Goal: Communication & Community: Answer question/provide support

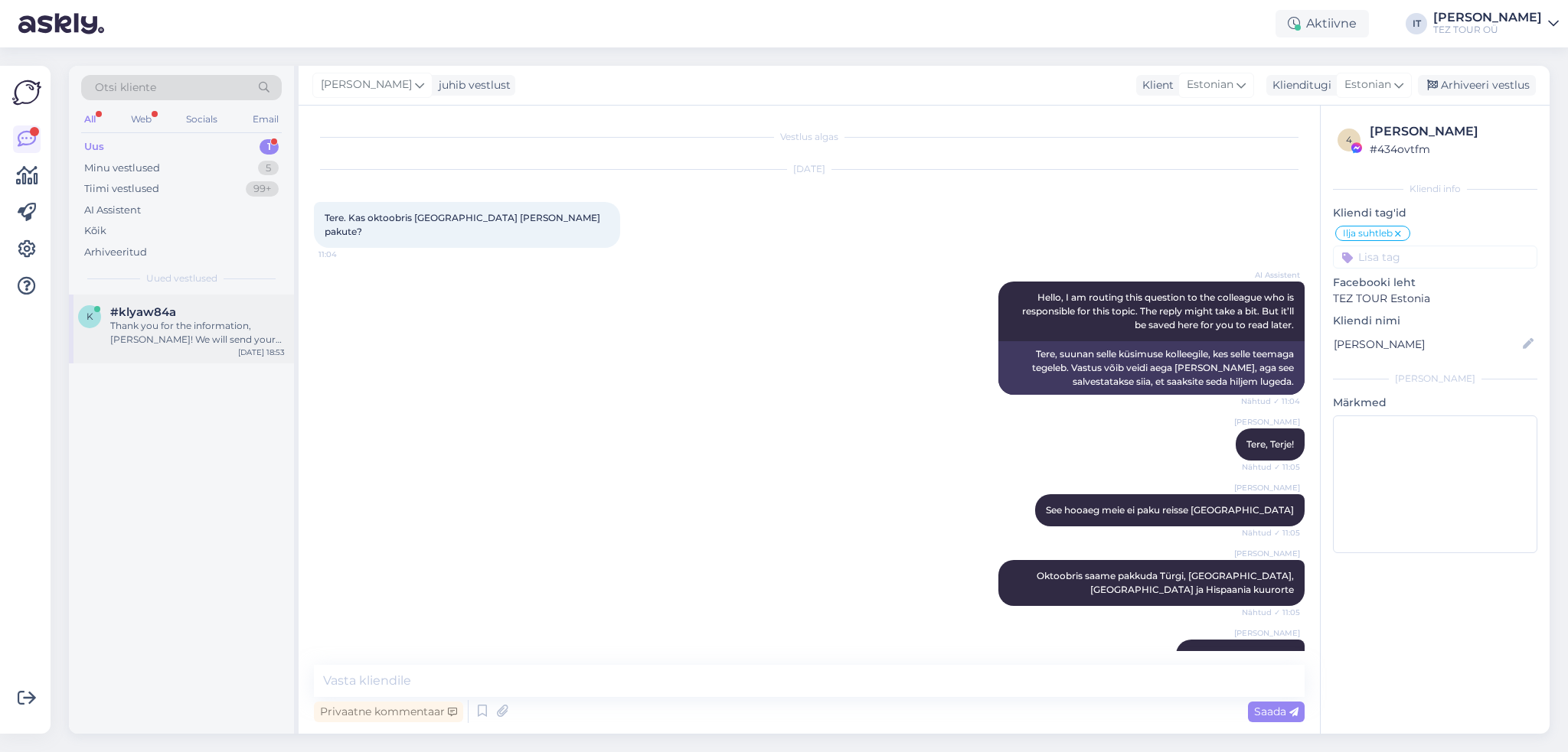
scroll to position [416, 0]
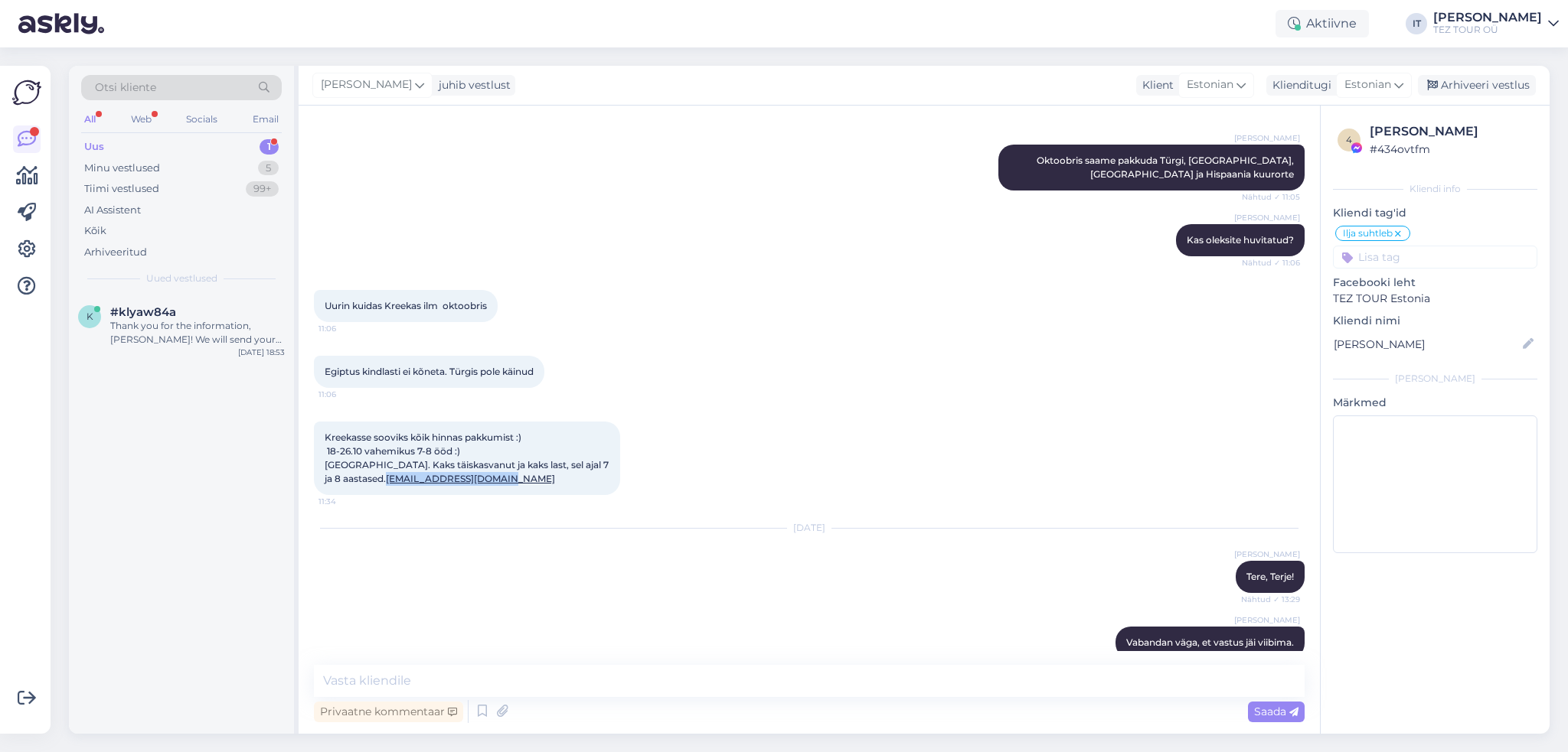
click at [214, 136] on div "Uus 1" at bounding box center [181, 147] width 201 height 21
click at [226, 336] on div "Thank you for the information, [PERSON_NAME]! We will send your request to our …" at bounding box center [198, 333] width 175 height 27
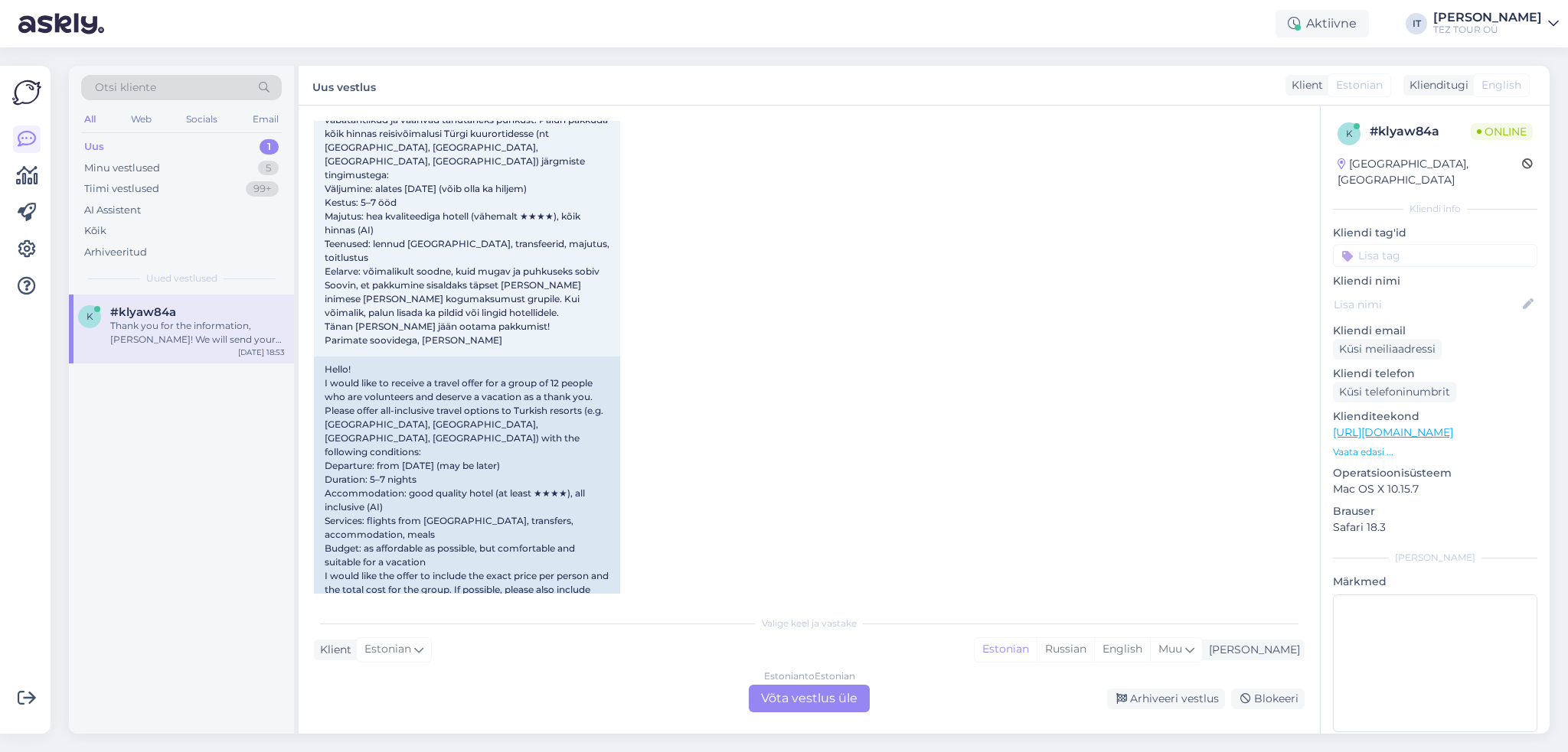
scroll to position [0, 0]
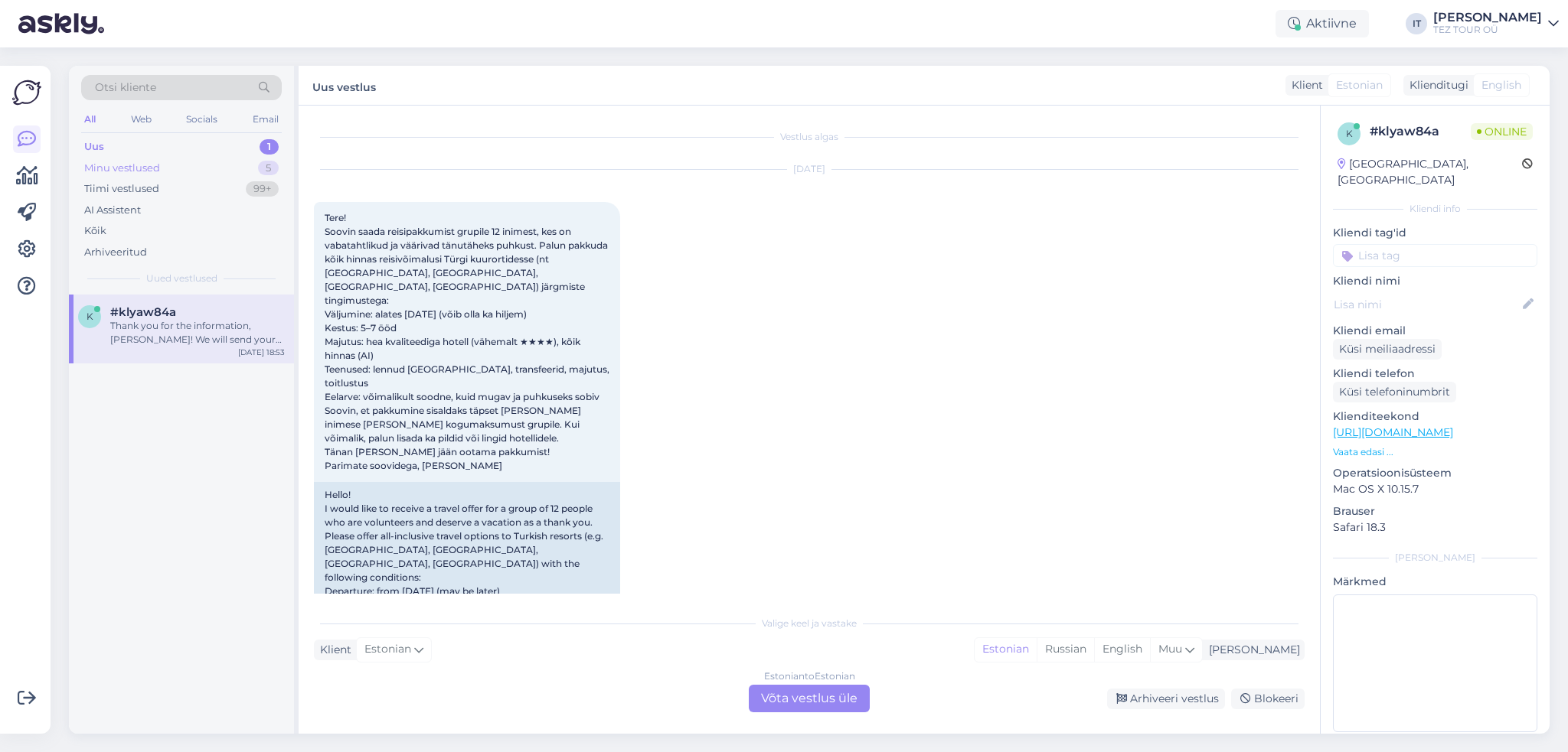
click at [212, 161] on div "Minu vestlused 5" at bounding box center [181, 168] width 201 height 21
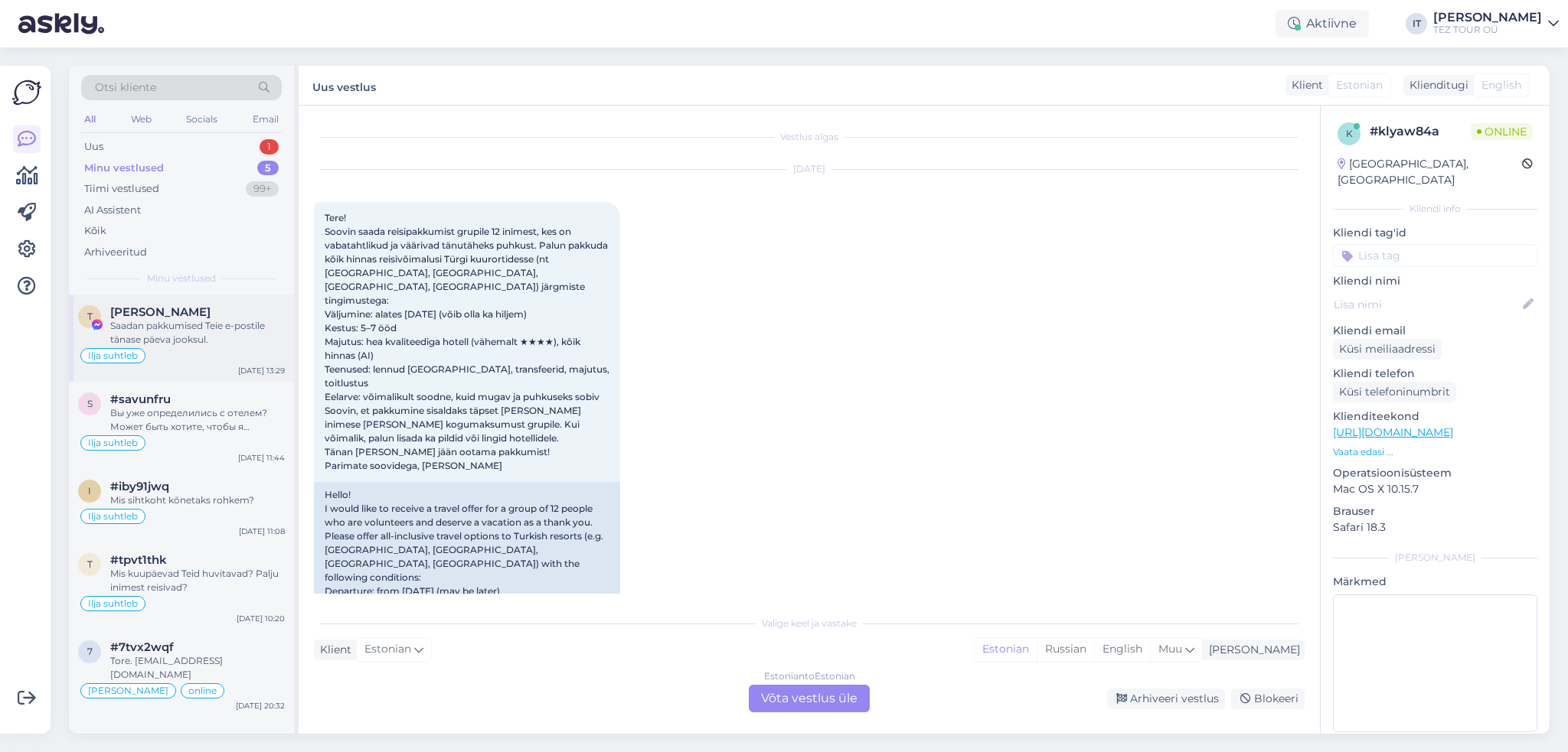
click at [242, 320] on div "Saadan pakkumised Teie e-postile tänase päeva jooksul." at bounding box center [198, 333] width 175 height 27
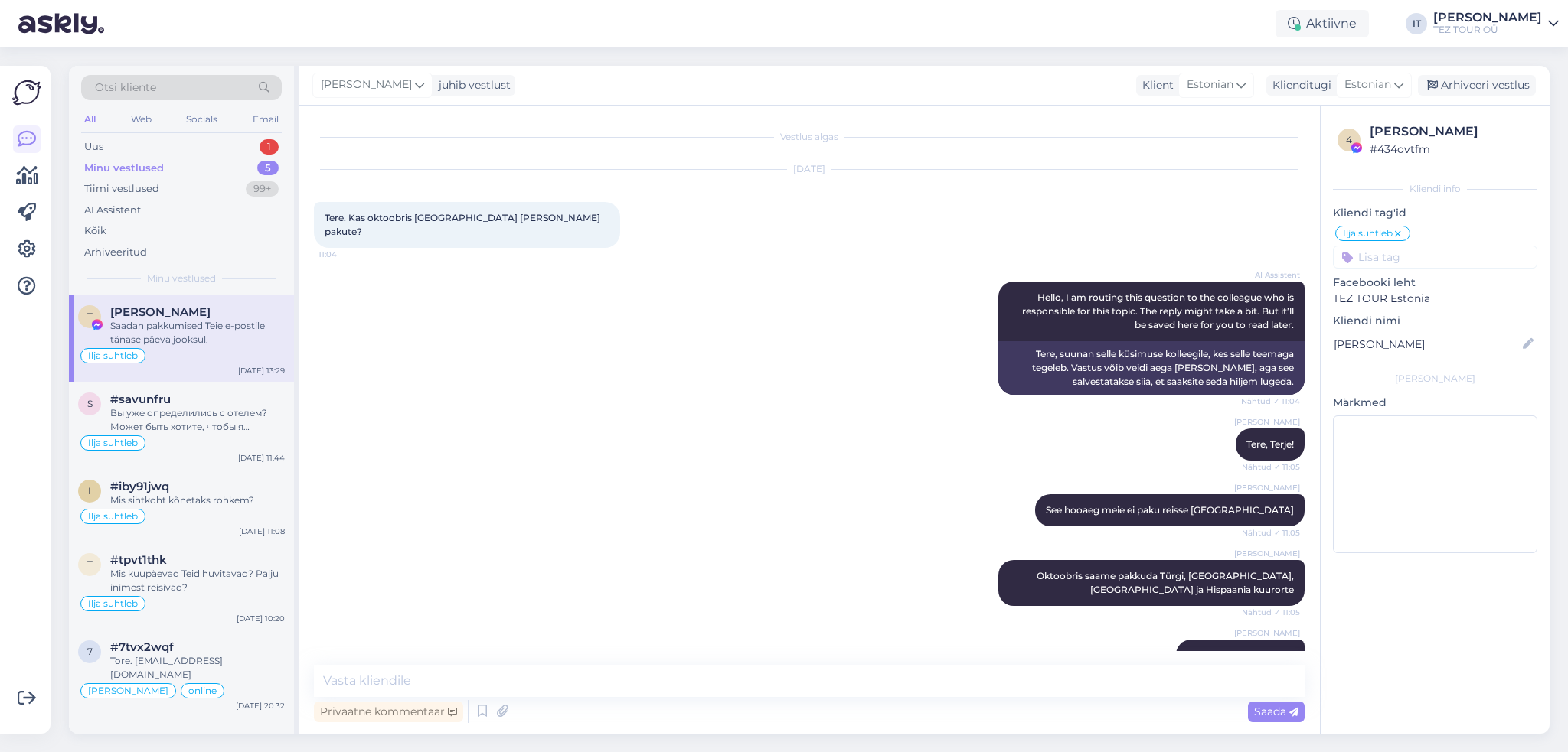
scroll to position [491, 0]
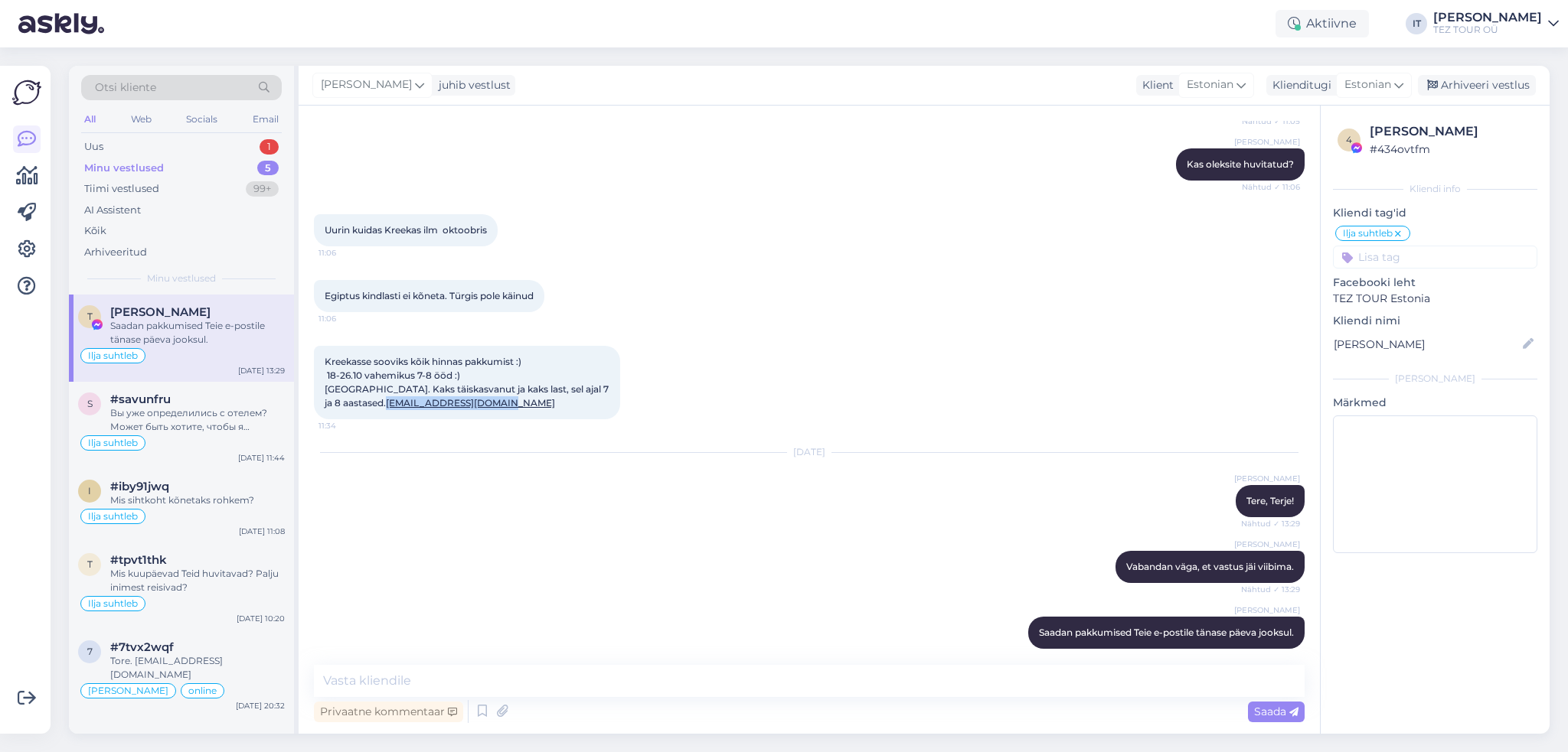
drag, startPoint x: 445, startPoint y: 388, endPoint x: 319, endPoint y: 388, distance: 126.0
click at [319, 388] on div "Kreekasse sooviks kõik hinnas pakkumist :) 18-26.10 vahemikus 7-8 ööd :) [GEOGR…" at bounding box center [467, 383] width 306 height 74
copy link "[EMAIL_ADDRESS][DOMAIN_NAME]"
click at [207, 142] on div "Uus 2" at bounding box center [181, 147] width 201 height 21
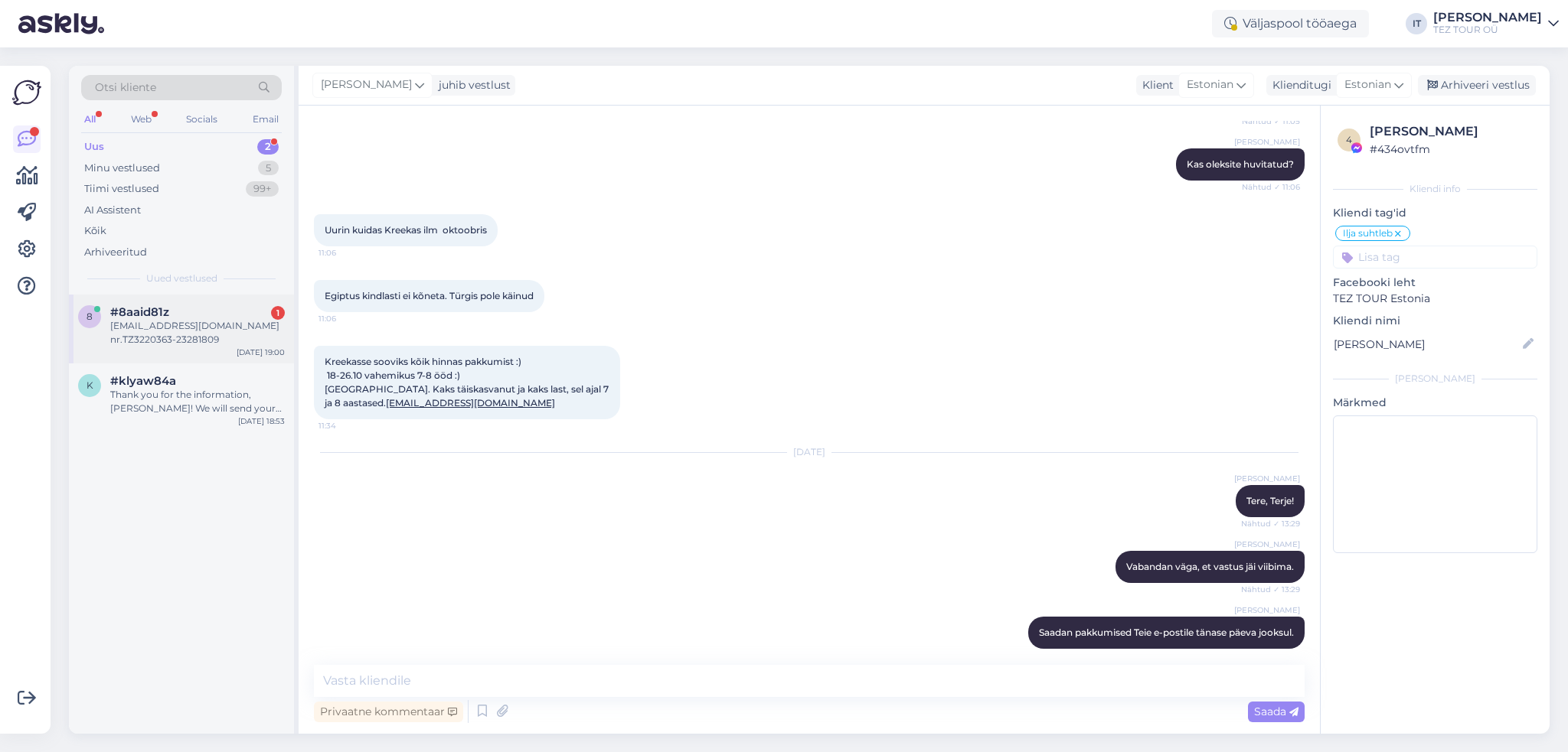
click at [212, 330] on div "[EMAIL_ADDRESS][DOMAIN_NAME] nr.TZ3220363-23281809" at bounding box center [198, 333] width 175 height 27
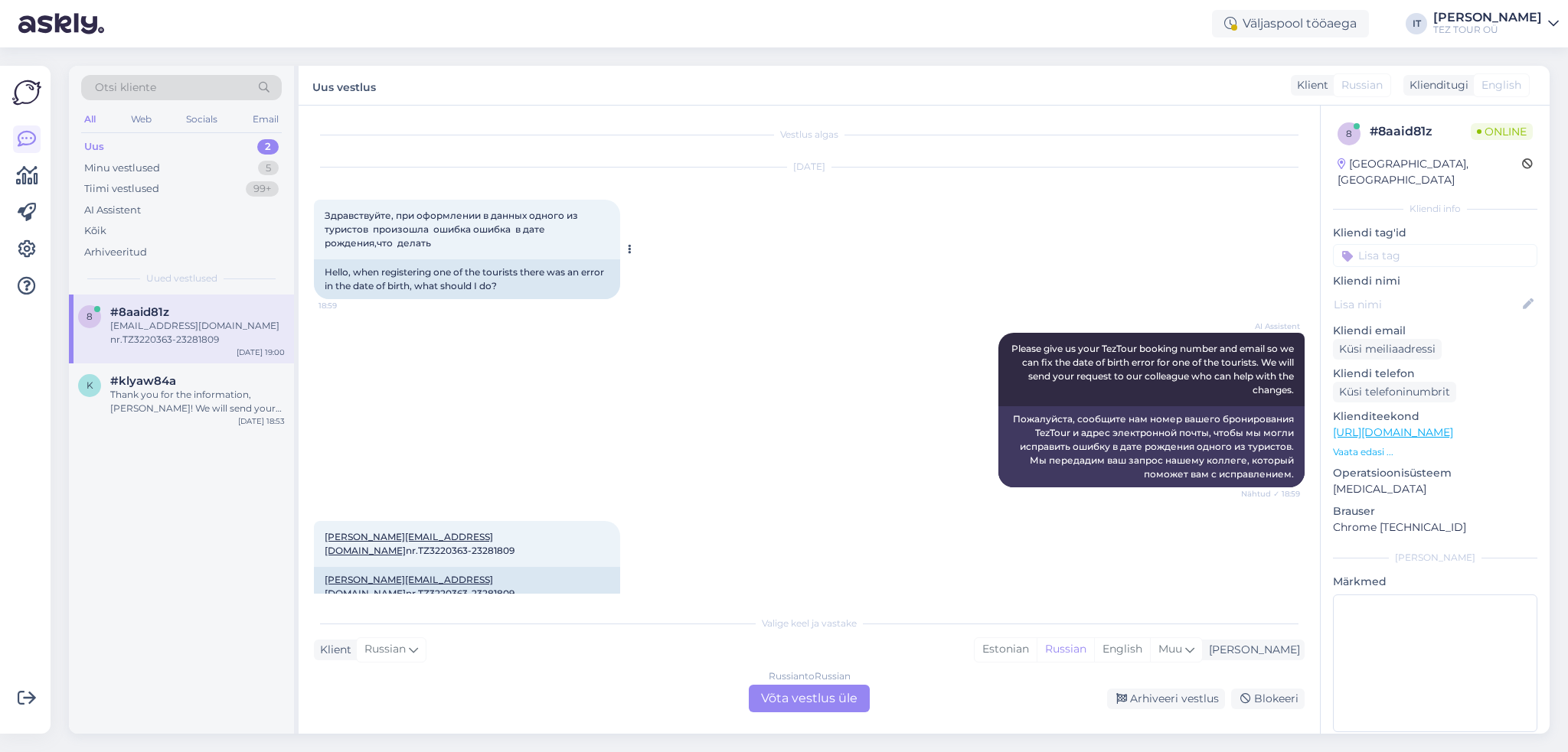
scroll to position [4, 0]
